Goal: Check status

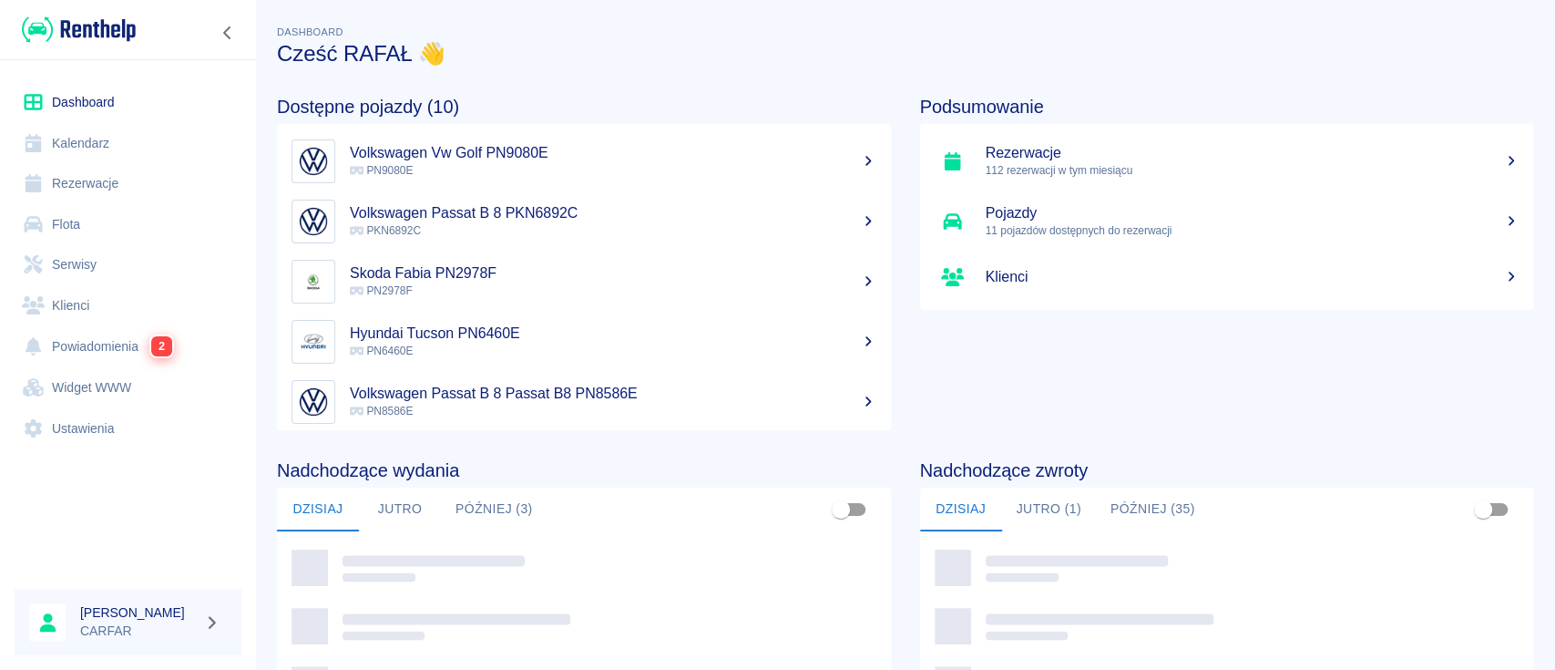
scroll to position [220, 0]
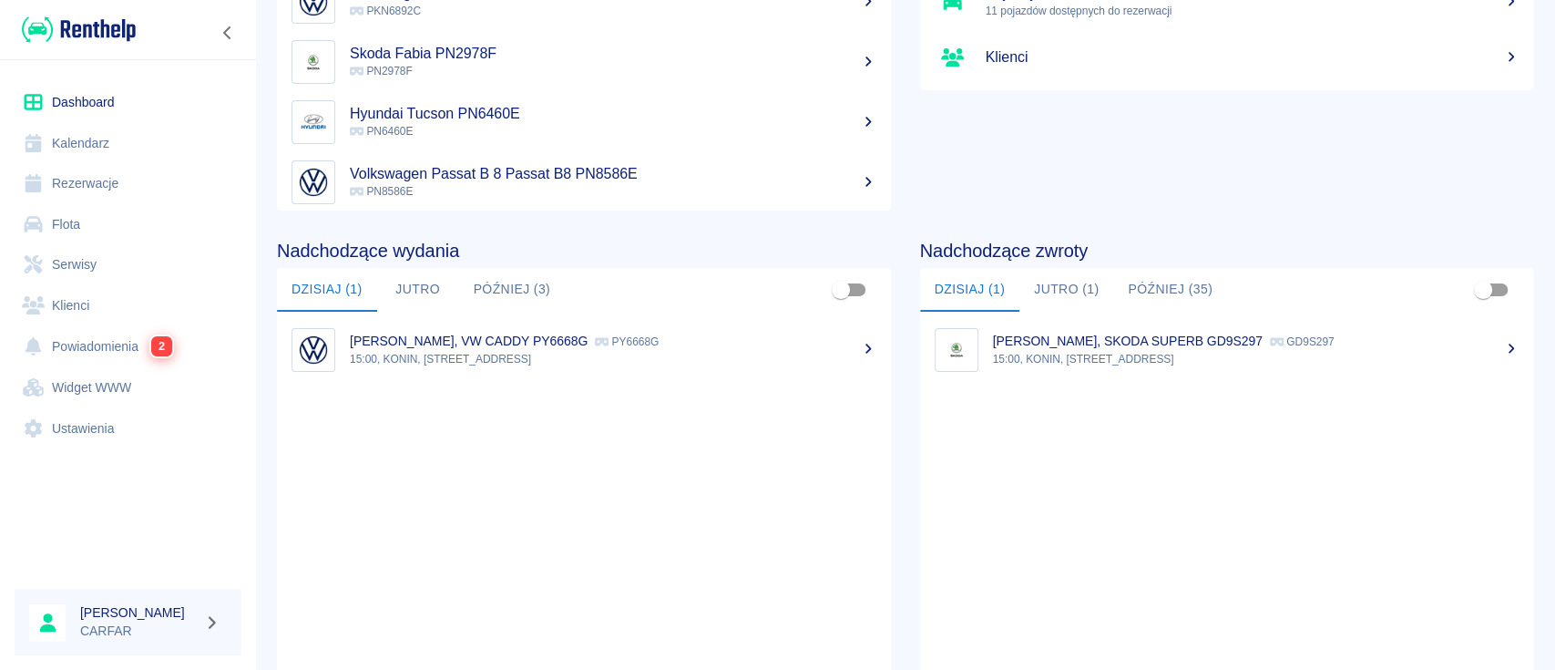
click at [1162, 333] on p "MATEUSZ STASIAK, SKODA SUPERB GD9S297" at bounding box center [1128, 340] width 270 height 15
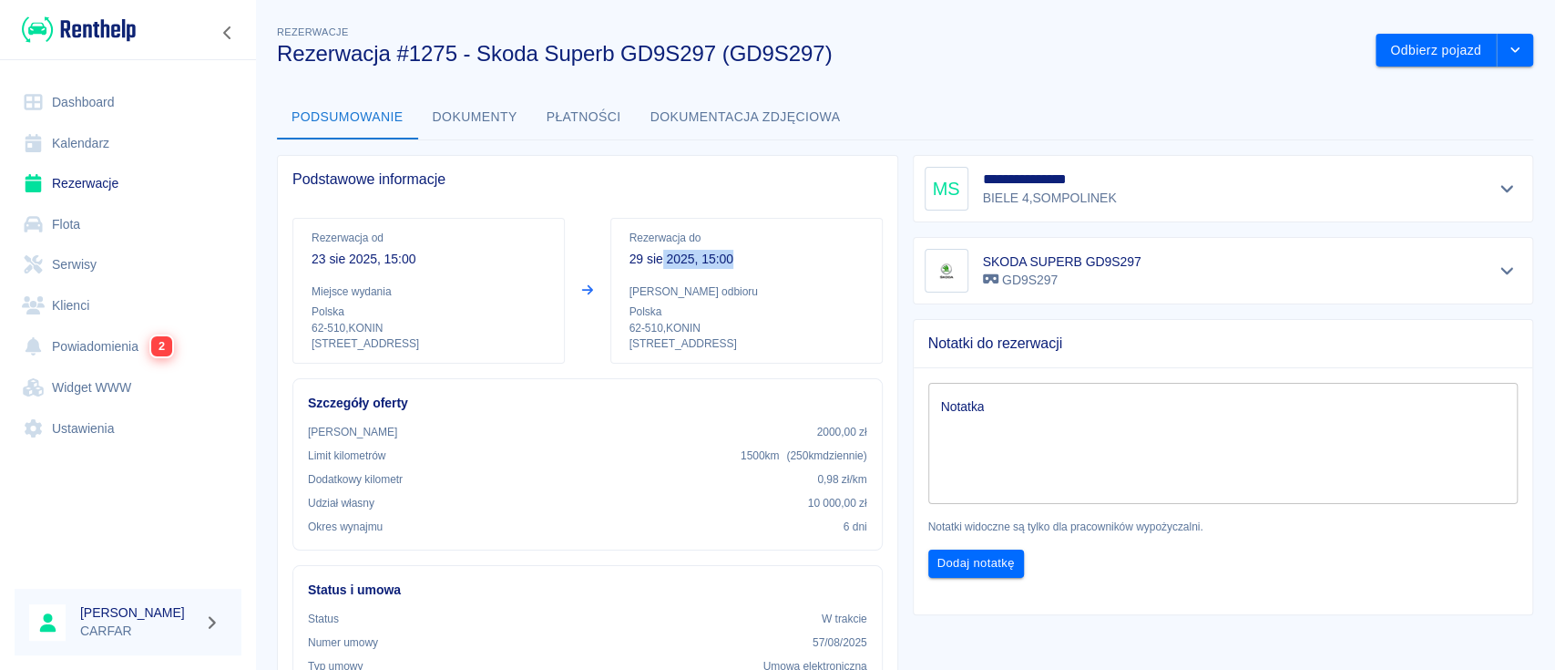
drag, startPoint x: 736, startPoint y: 261, endPoint x: 649, endPoint y: 260, distance: 87.5
click at [649, 260] on p "29 sie 2025, 15:00" at bounding box center [747, 259] width 234 height 19
click at [636, 260] on p "29 sie 2025, 15:00" at bounding box center [747, 259] width 234 height 19
drag, startPoint x: 622, startPoint y: 255, endPoint x: 738, endPoint y: 254, distance: 115.7
click at [738, 254] on div "Rezerwacja do 29 sie 2025, 15:00 Miejsce odbioru Polska 62-510 , KONIN Kolejowa…" at bounding box center [746, 291] width 272 height 146
